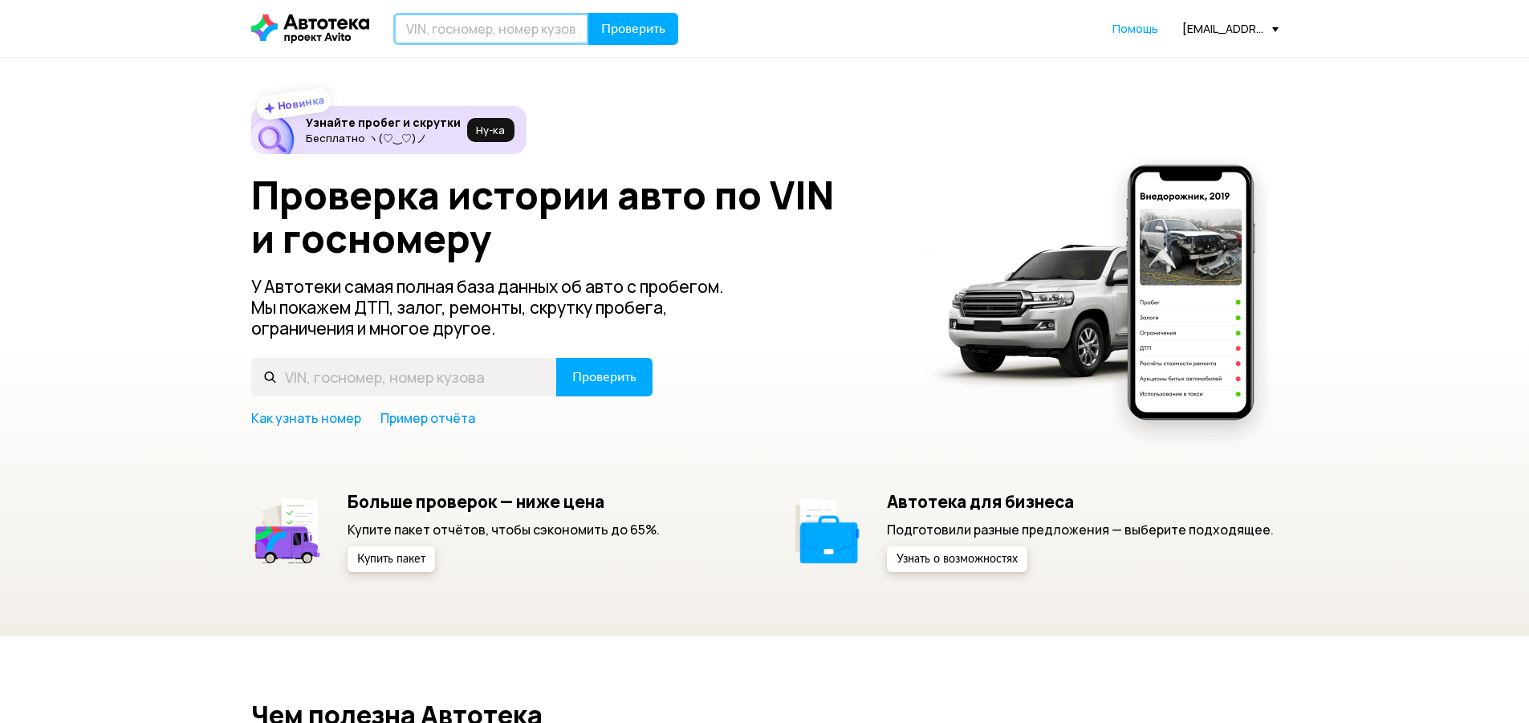
click at [429, 39] on input "text" at bounding box center [491, 29] width 196 height 32
type input "Т612ВО977"
click at [627, 28] on span "Проверить" at bounding box center [633, 28] width 64 height 13
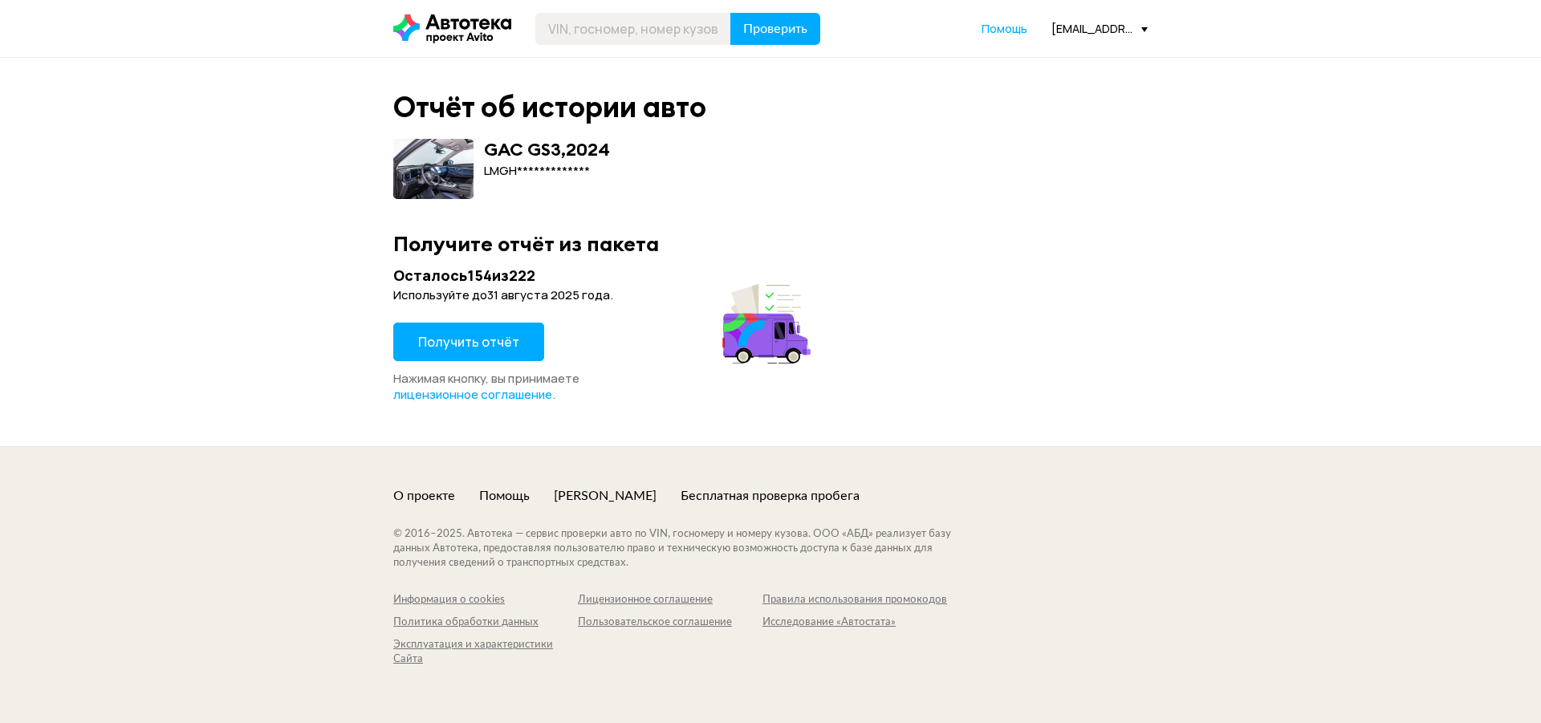
click at [472, 342] on span "Получить отчёт" at bounding box center [468, 342] width 101 height 18
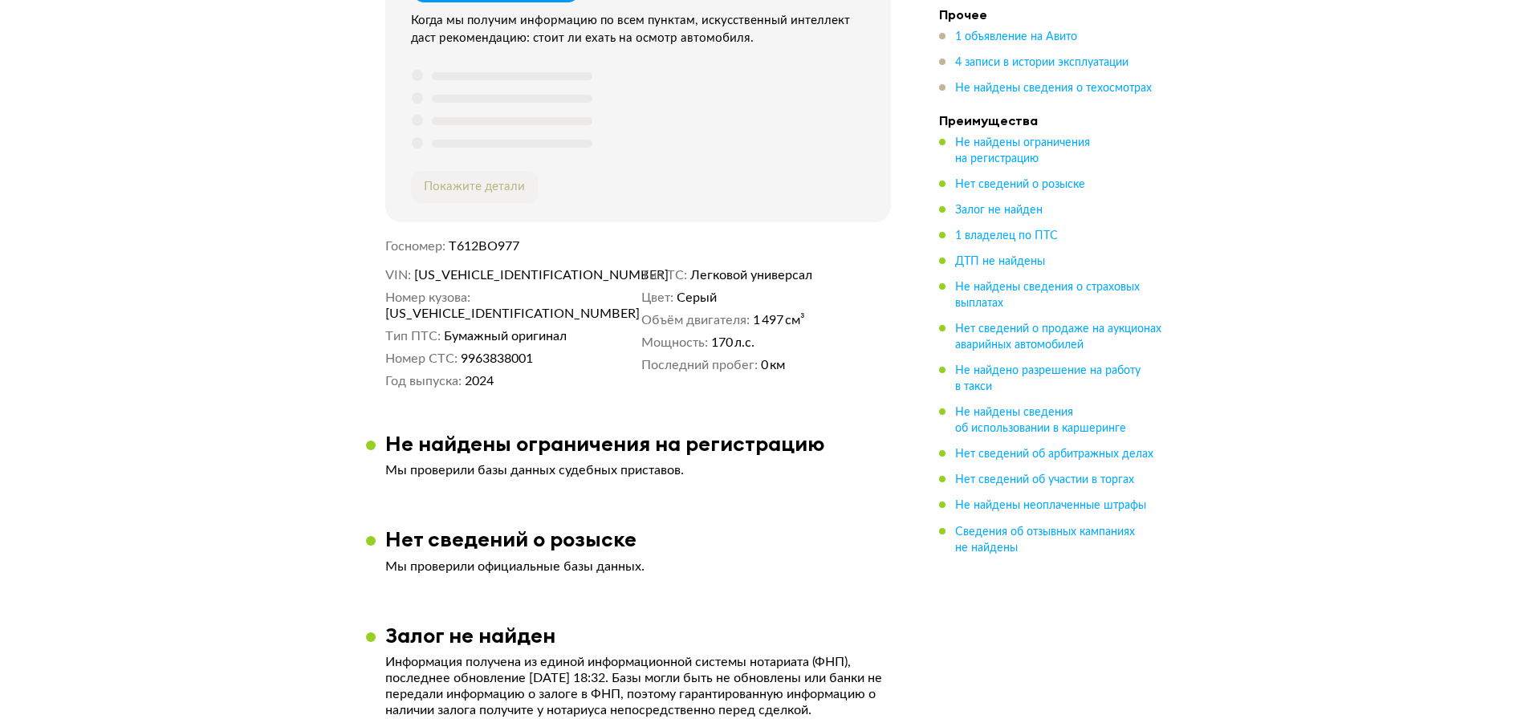
scroll to position [642, 0]
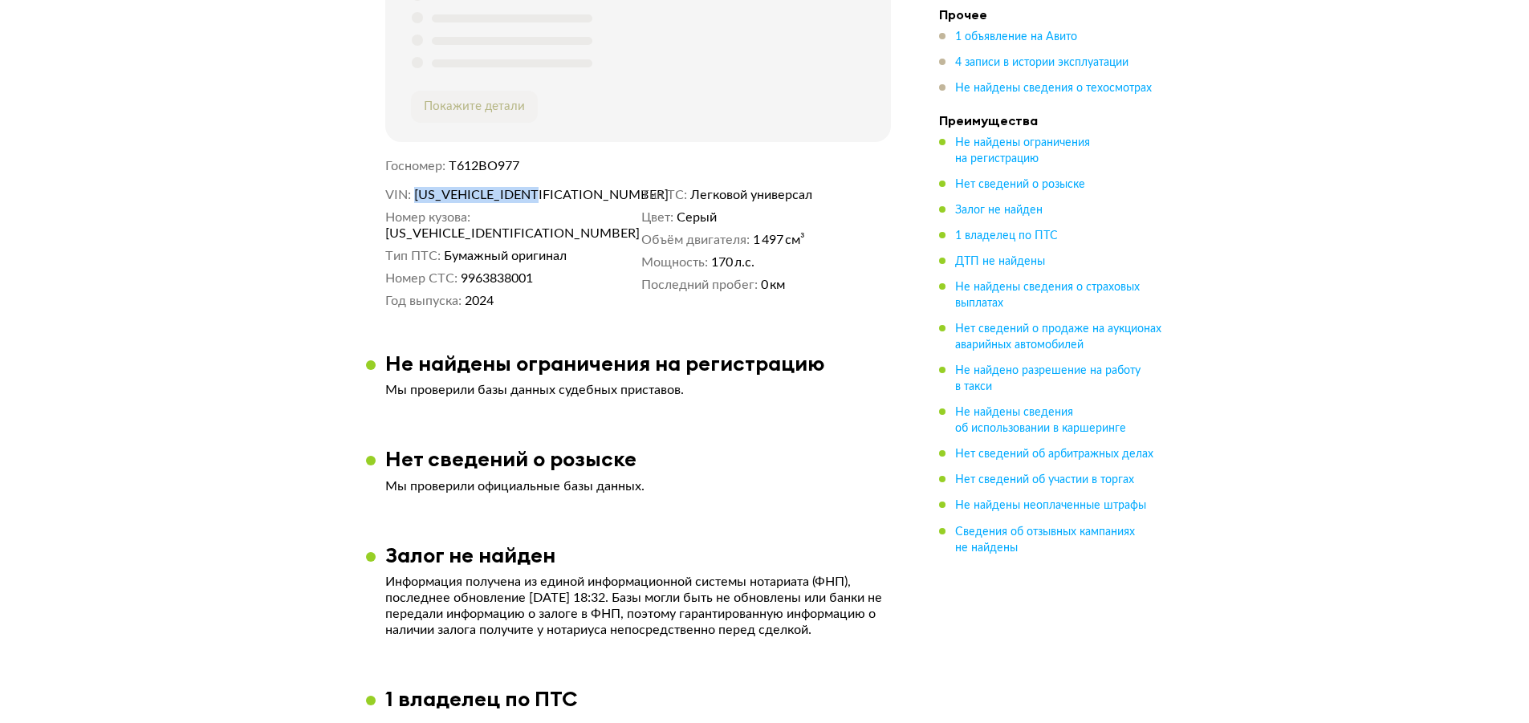
drag, startPoint x: 554, startPoint y: 198, endPoint x: 414, endPoint y: 200, distance: 139.7
click at [414, 200] on dd "[US_VEHICLE_IDENTIFICATION_NUMBER]" at bounding box center [524, 195] width 221 height 16
copy span "[US_VEHICLE_IDENTIFICATION_NUMBER]"
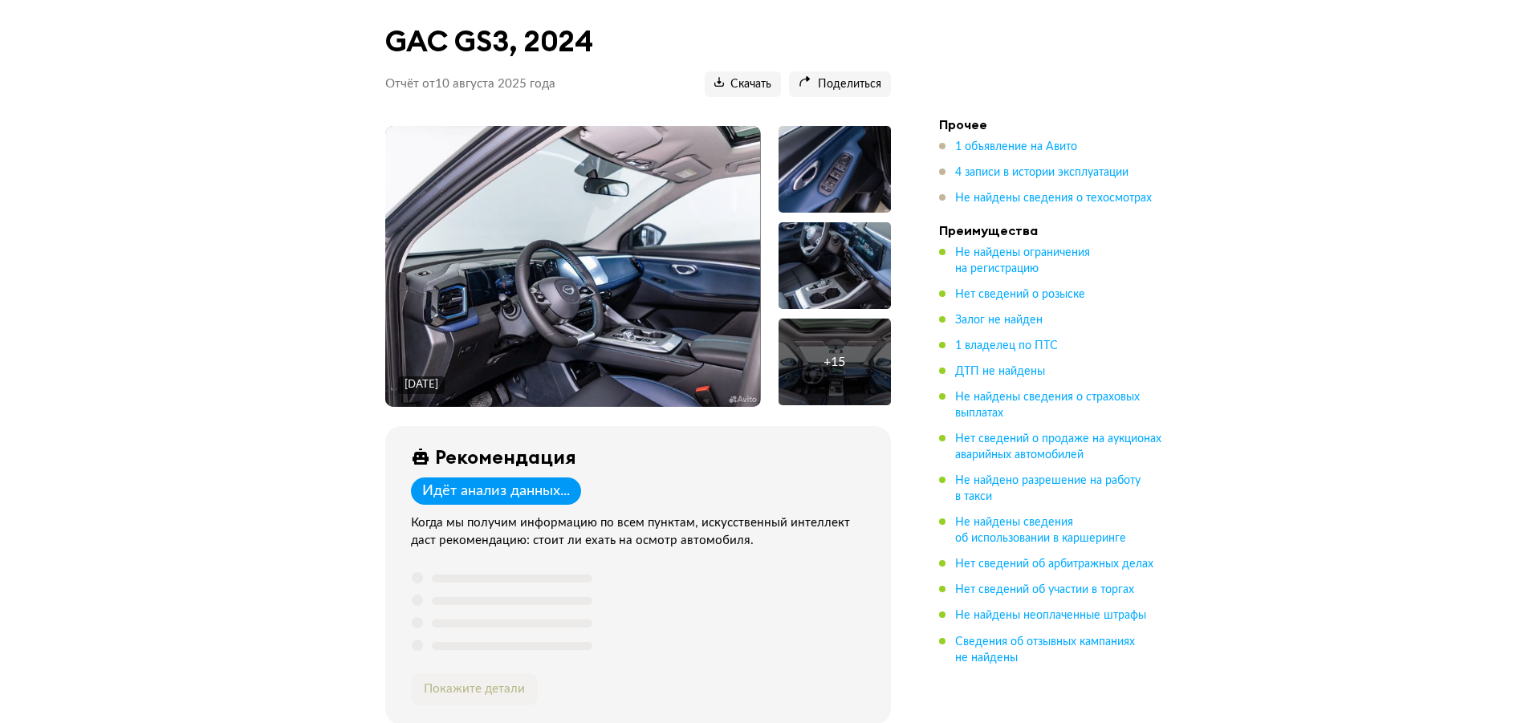
scroll to position [0, 0]
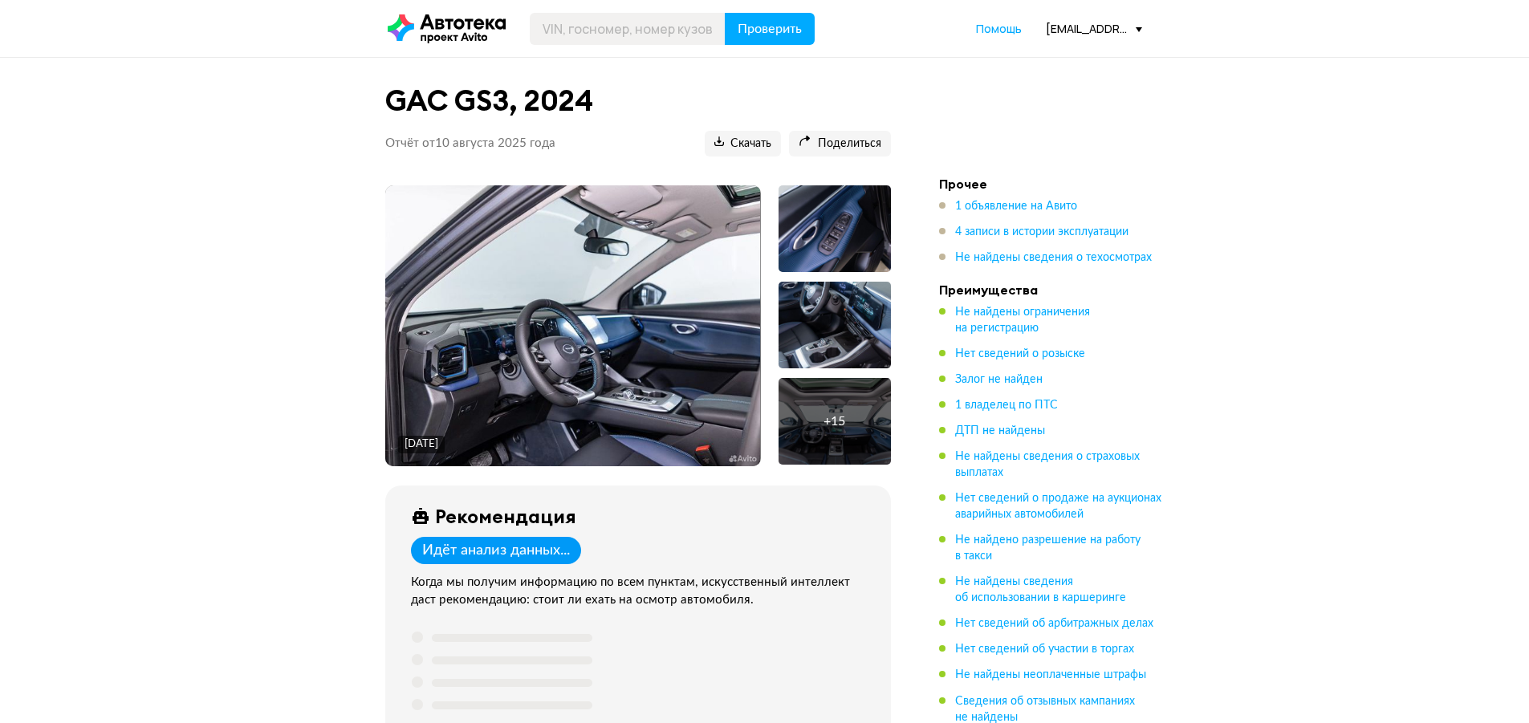
click at [1069, 26] on div "[EMAIL_ADDRESS][DOMAIN_NAME]" at bounding box center [1094, 28] width 96 height 15
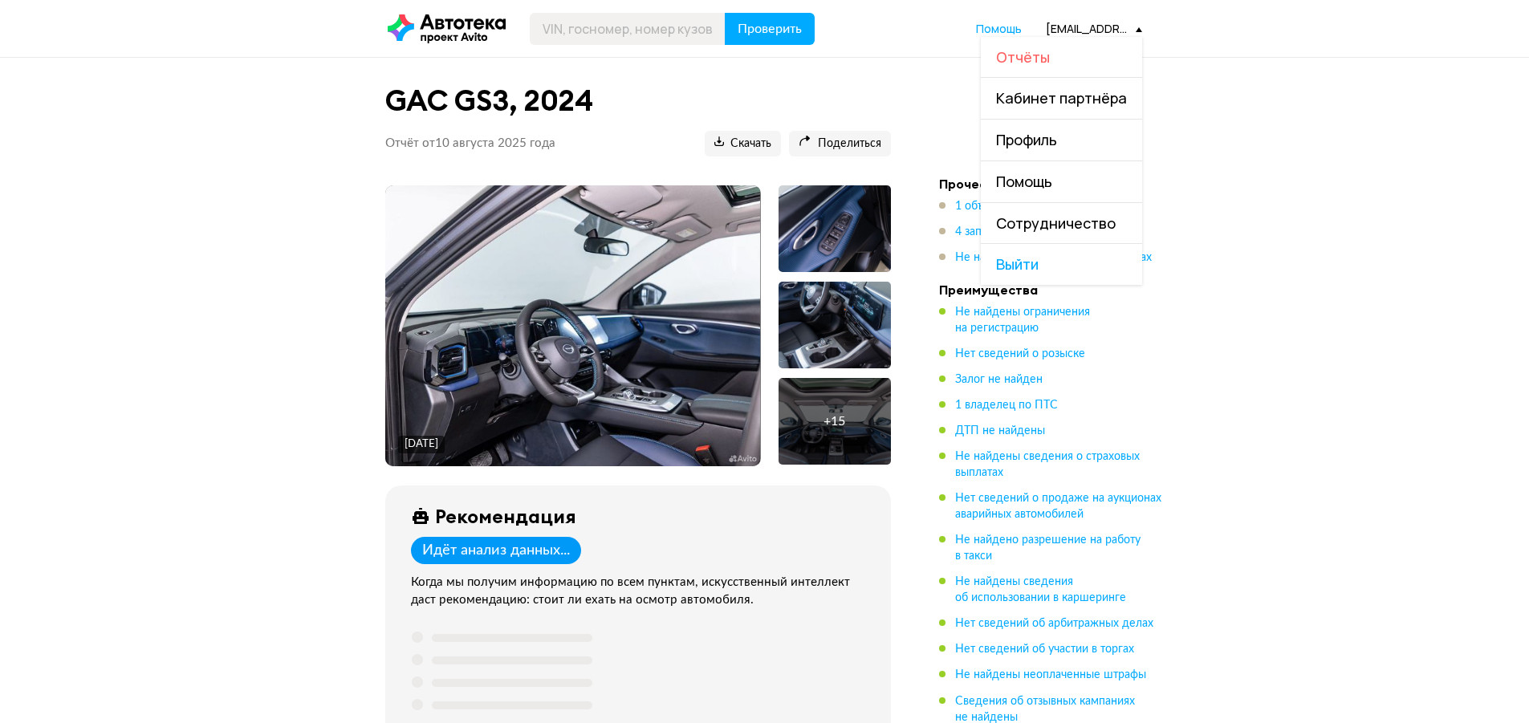
click at [1030, 55] on span "Отчёты" at bounding box center [1023, 56] width 54 height 19
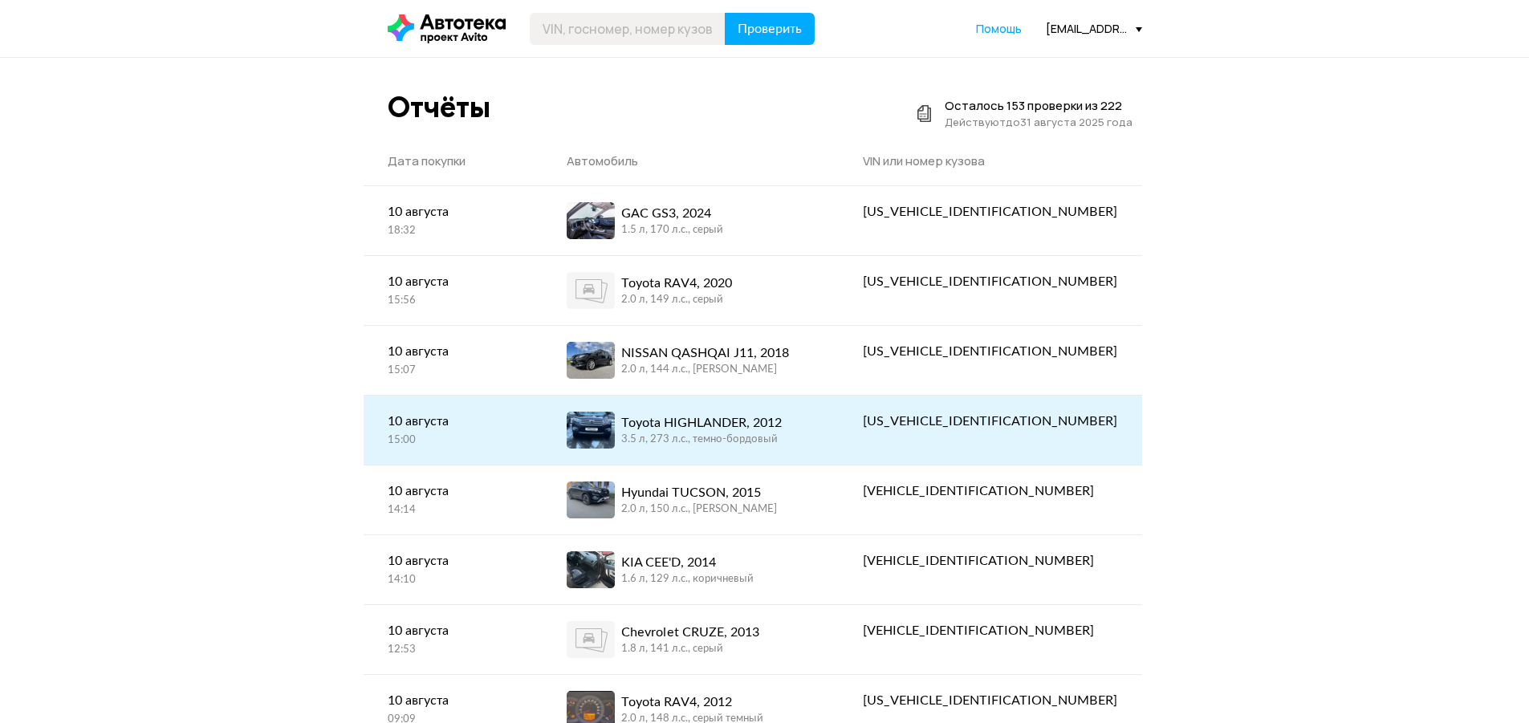
click at [766, 413] on div "Toyota HIGHLANDER, 2012" at bounding box center [701, 422] width 161 height 19
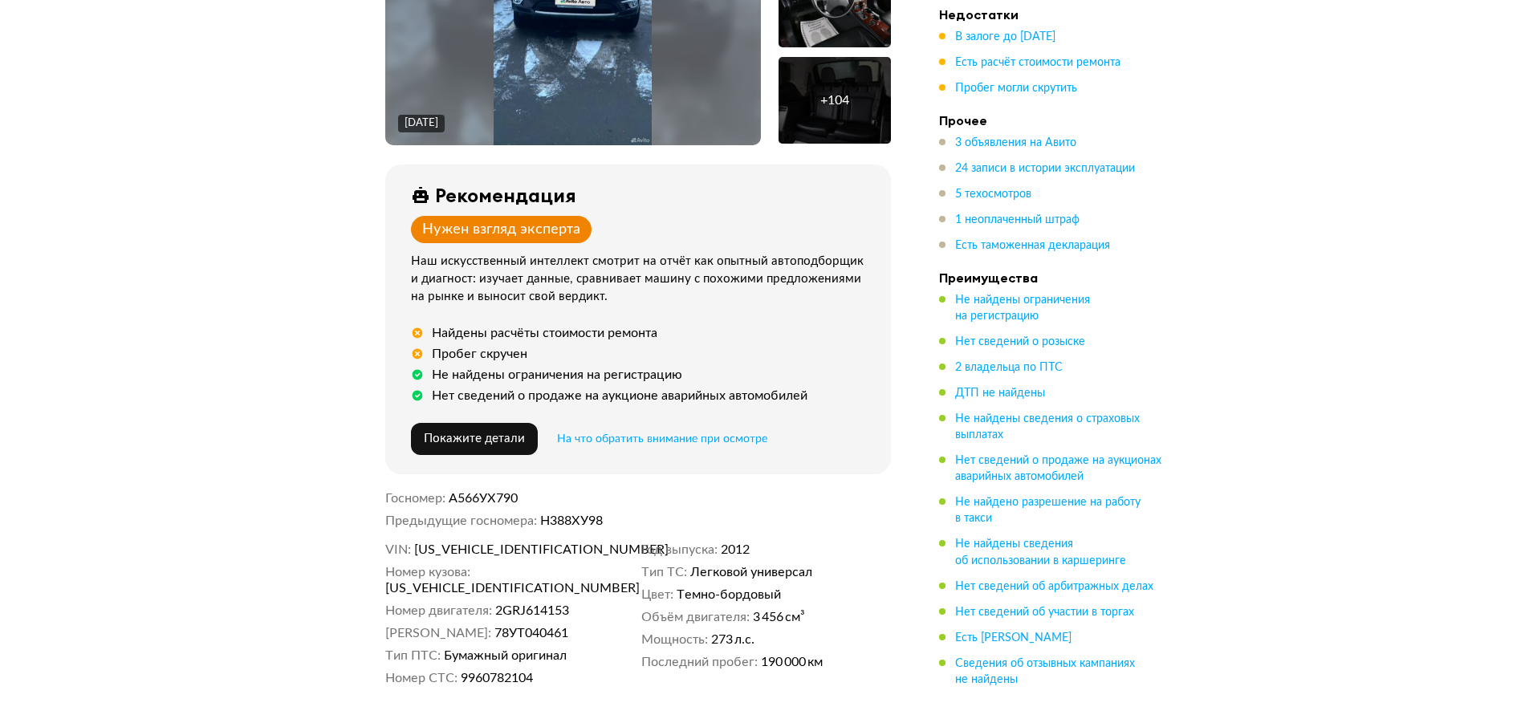
scroll to position [482, 0]
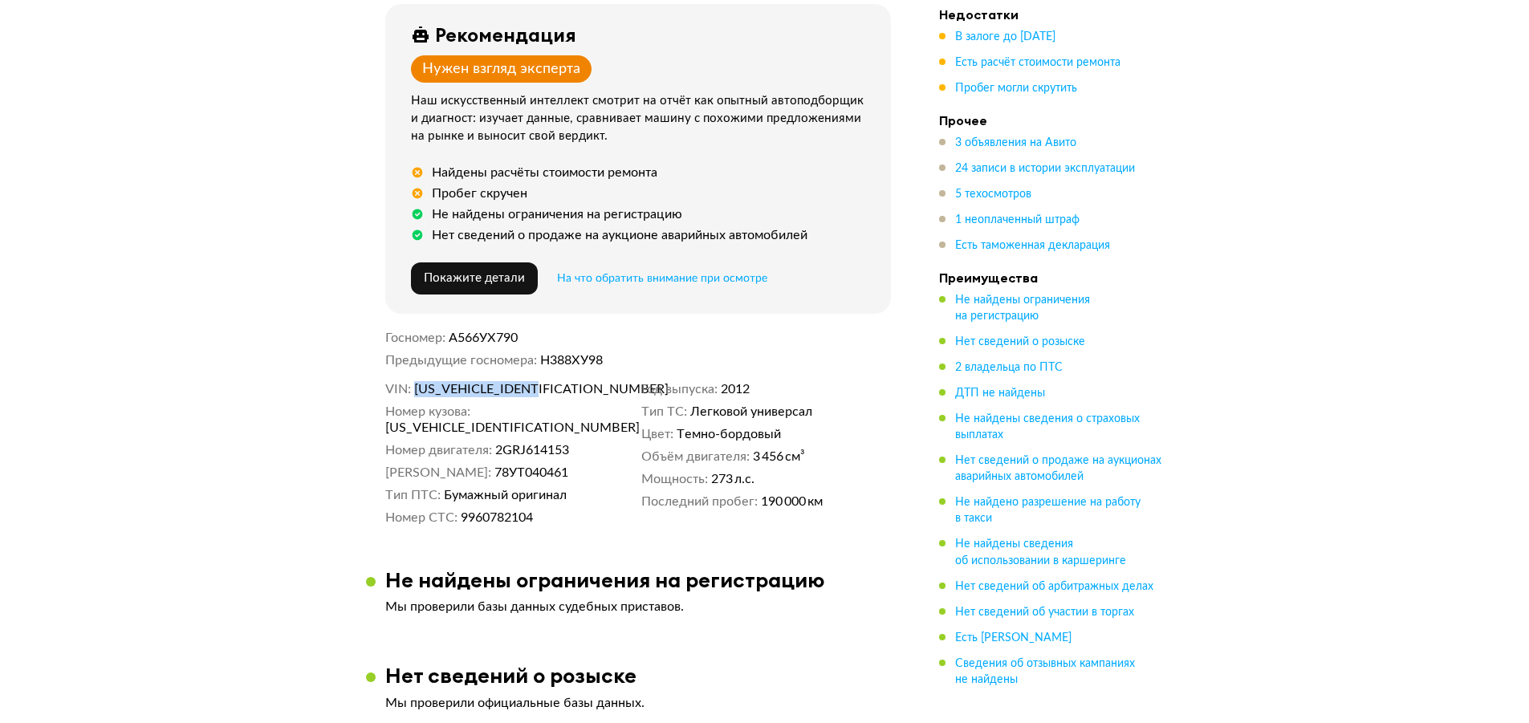
drag, startPoint x: 544, startPoint y: 385, endPoint x: 416, endPoint y: 388, distance: 128.4
click at [416, 388] on dd "[US_VEHICLE_IDENTIFICATION_NUMBER]" at bounding box center [524, 389] width 221 height 16
copy span "[US_VEHICLE_IDENTIFICATION_NUMBER]"
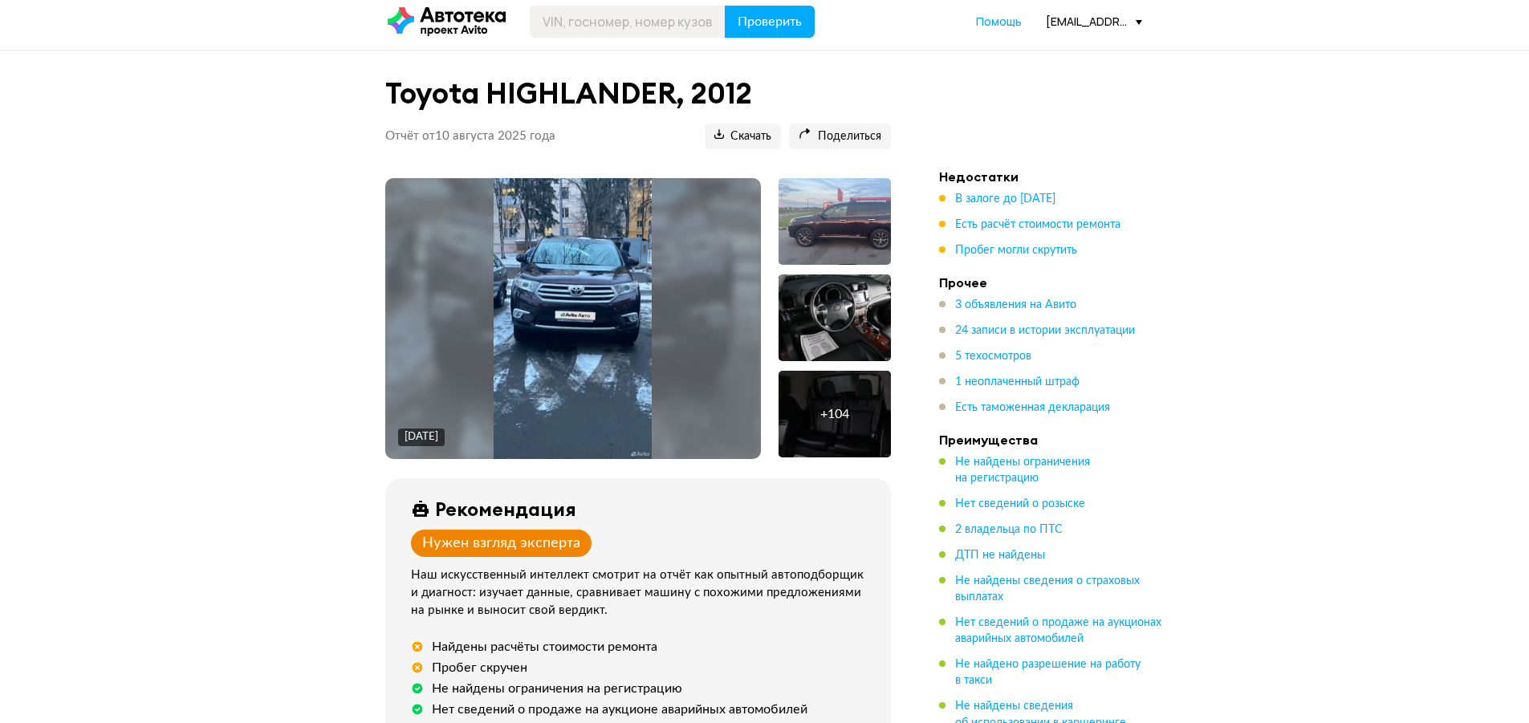
scroll to position [0, 0]
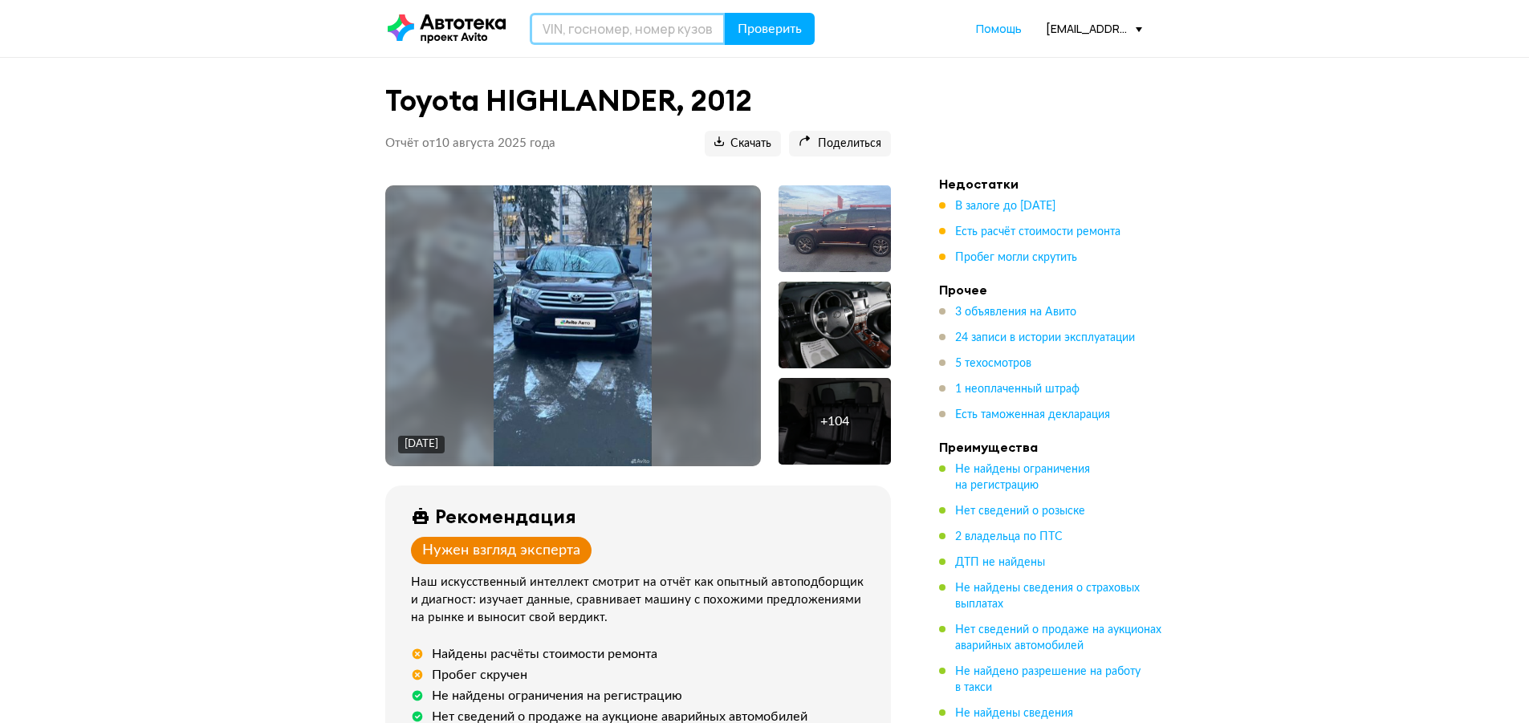
click at [582, 39] on input "text" at bounding box center [628, 29] width 196 height 32
type input "У461ХТ77"
click at [785, 26] on span "Проверить" at bounding box center [770, 28] width 64 height 13
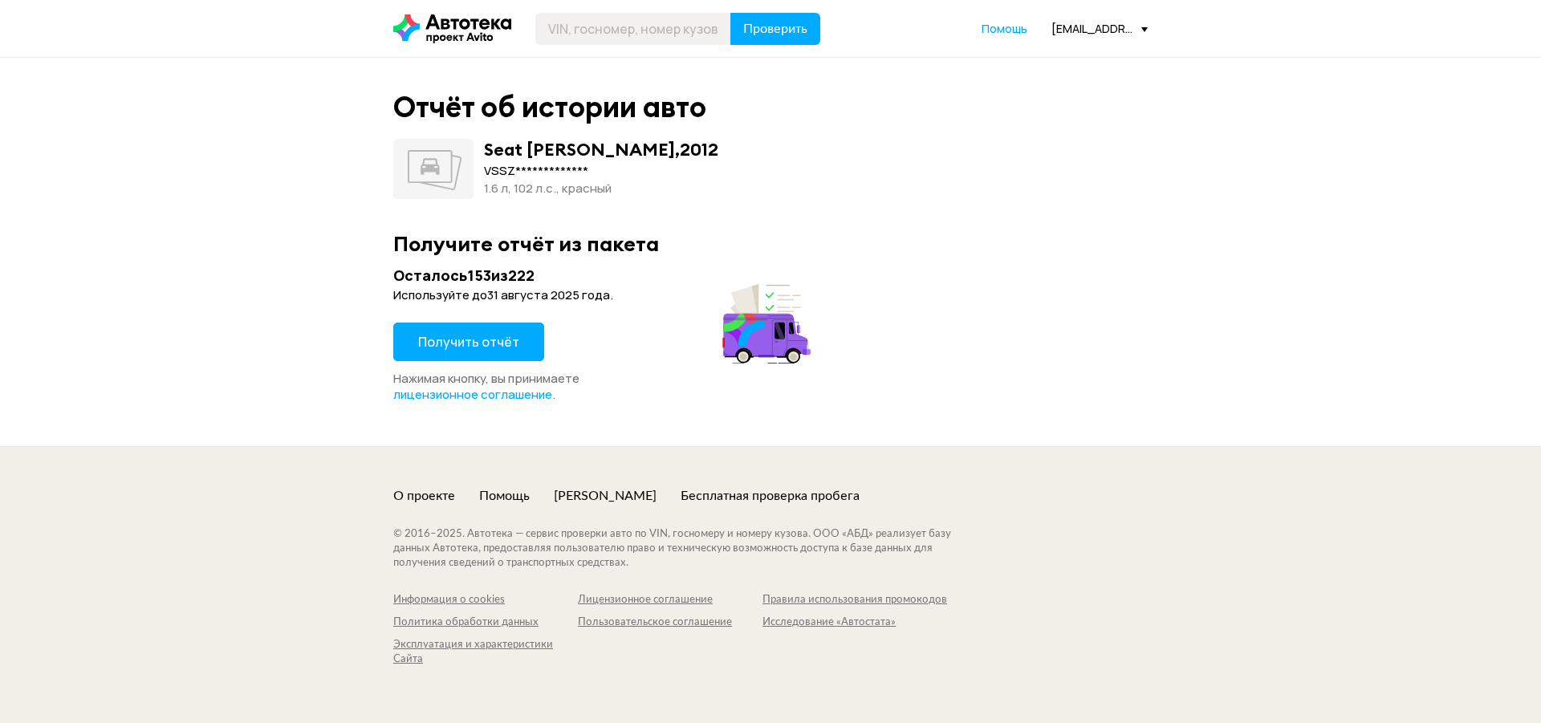
click at [462, 344] on span "Получить отчёт" at bounding box center [468, 342] width 101 height 18
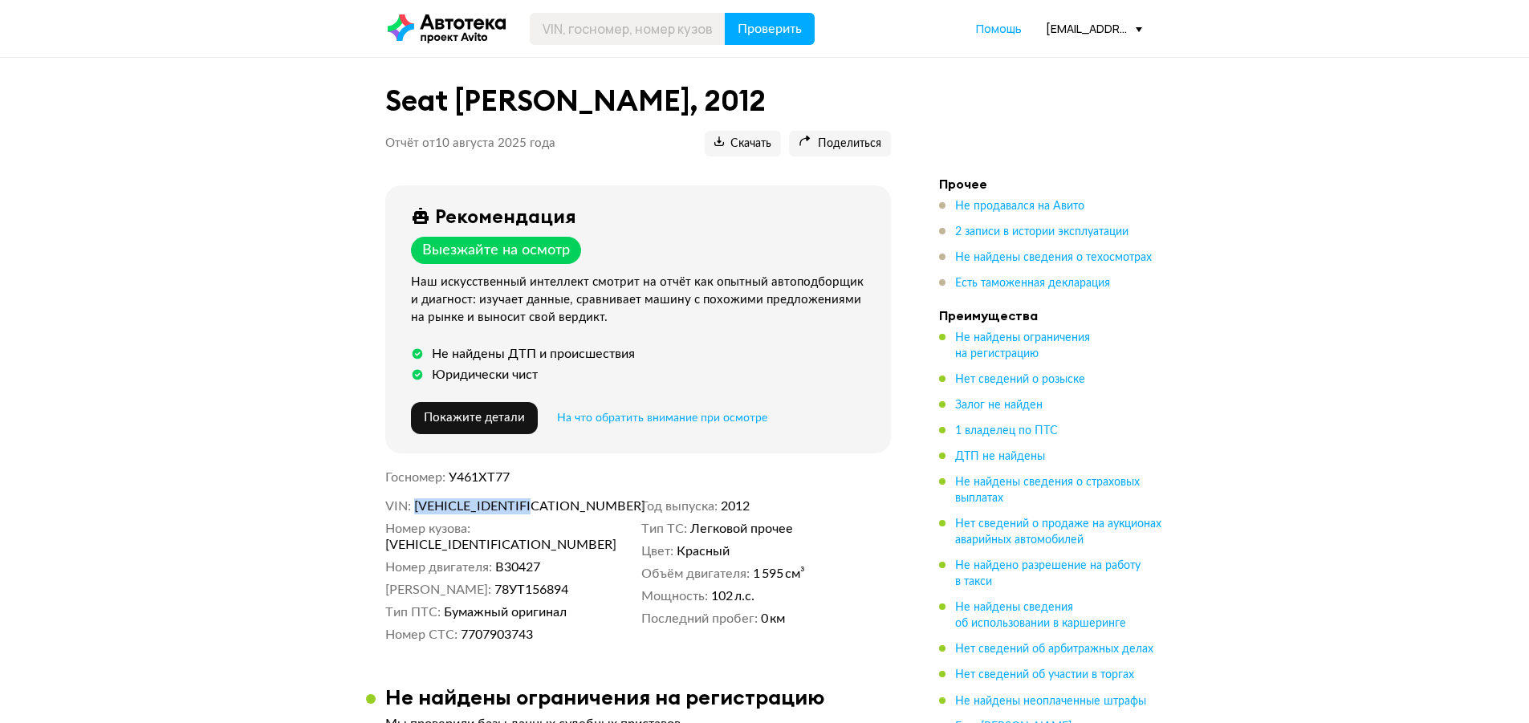
drag, startPoint x: 552, startPoint y: 507, endPoint x: 417, endPoint y: 507, distance: 134.8
click at [417, 507] on dd "[VEHICLE_IDENTIFICATION_NUMBER]" at bounding box center [524, 506] width 221 height 16
copy span "[VEHICLE_IDENTIFICATION_NUMBER]"
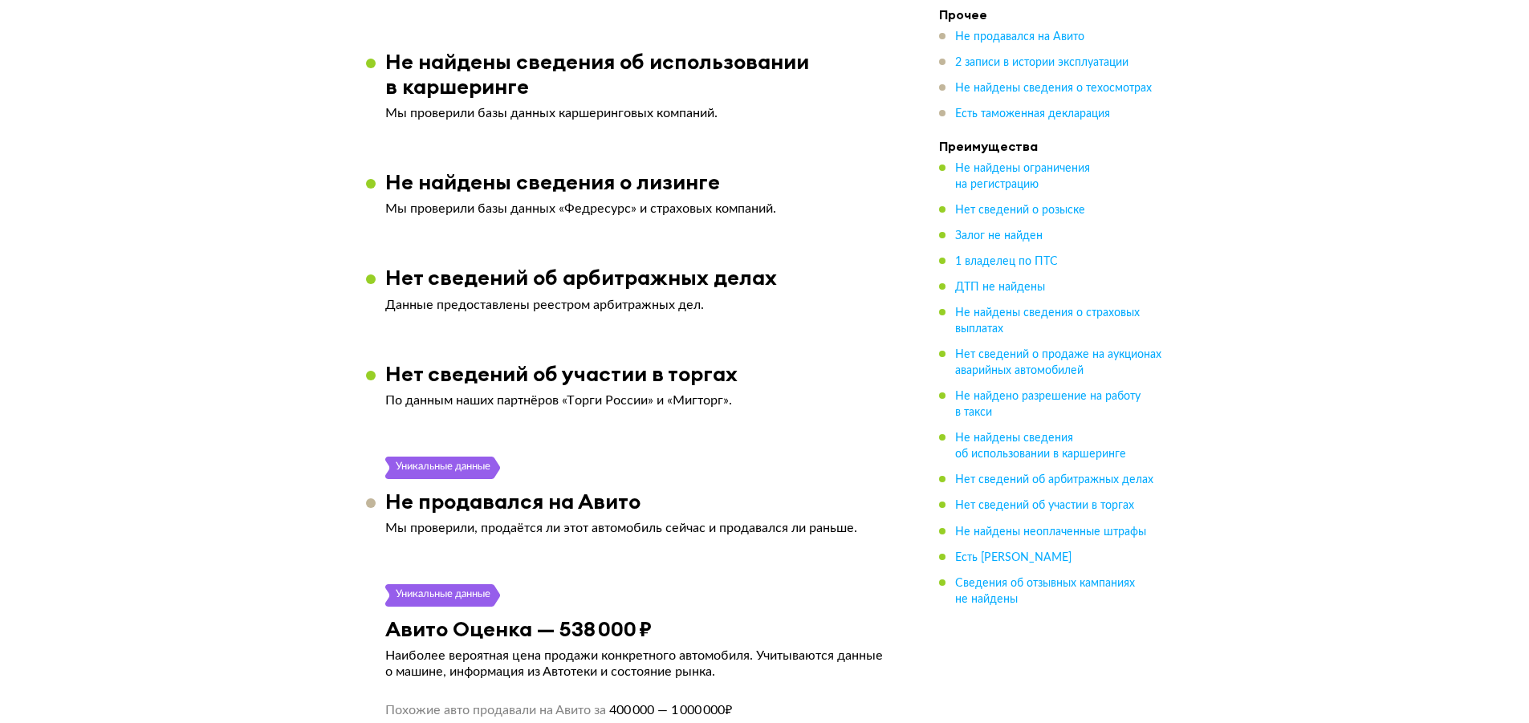
scroll to position [1204, 0]
